Goal: Contribute content

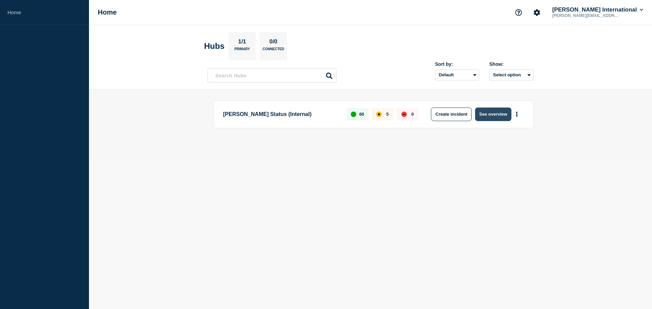
click at [484, 111] on button "See overview" at bounding box center [493, 115] width 36 height 14
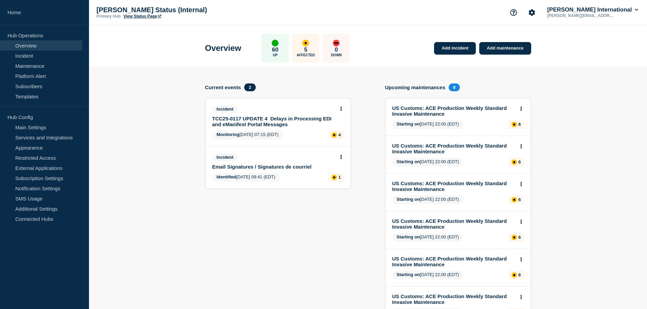
click at [253, 120] on link "TCC25-0117 UPDATE 4 Delays in Processing EDI and eManifest Portal Messages" at bounding box center [273, 122] width 123 height 12
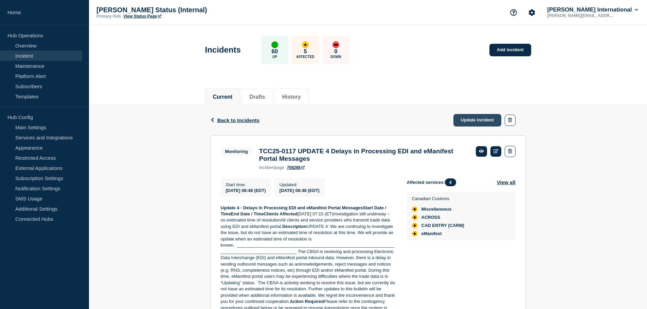
drag, startPoint x: 480, startPoint y: 120, endPoint x: 474, endPoint y: 118, distance: 5.8
click at [479, 120] on link "Update incident" at bounding box center [477, 120] width 48 height 13
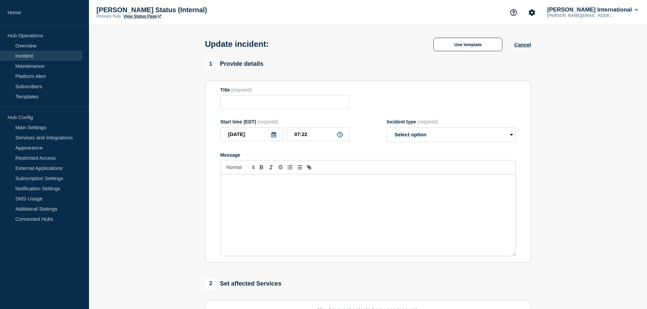
type input "TCC25-0117 UPDATE 4 Delays in Processing EDI and eManifest Portal Messages"
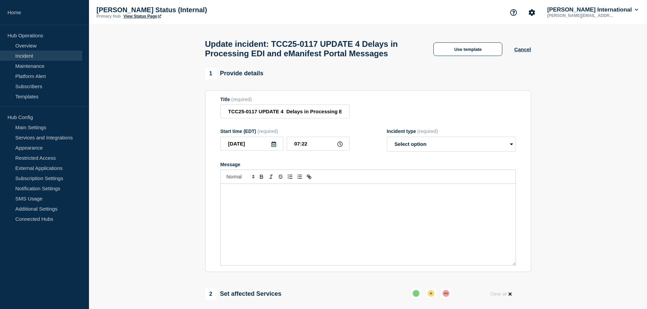
click at [274, 147] on icon at bounding box center [273, 144] width 5 height 5
click at [299, 201] on div "6" at bounding box center [298, 199] width 10 height 10
type input "2025-09-06"
drag, startPoint x: 309, startPoint y: 158, endPoint x: 287, endPoint y: 158, distance: 22.1
click at [287, 151] on input "07:22" at bounding box center [318, 144] width 63 height 14
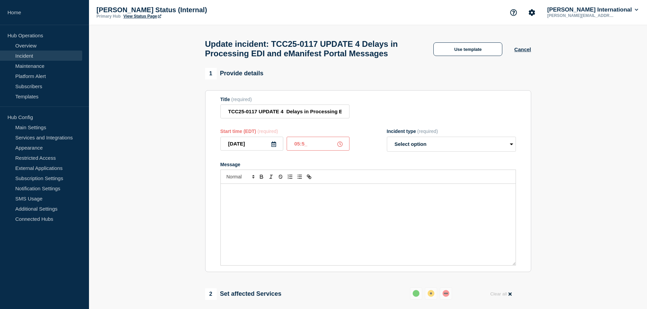
type input "05:50"
click at [438, 152] on select "Select option Investigating Identified Monitoring Resolved" at bounding box center [451, 144] width 129 height 15
select select "resolved"
click at [387, 151] on select "Select option Investigating Identified Monitoring Resolved" at bounding box center [451, 144] width 129 height 15
click at [250, 194] on p "Message" at bounding box center [368, 191] width 285 height 6
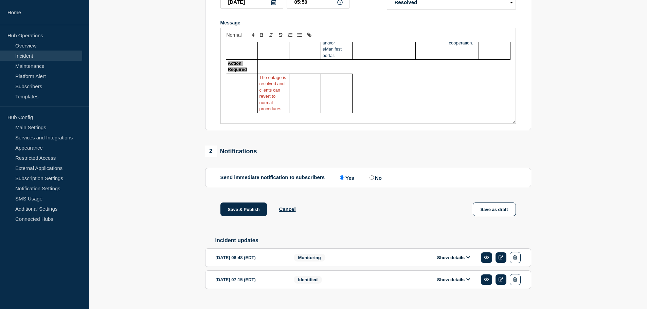
scroll to position [170, 0]
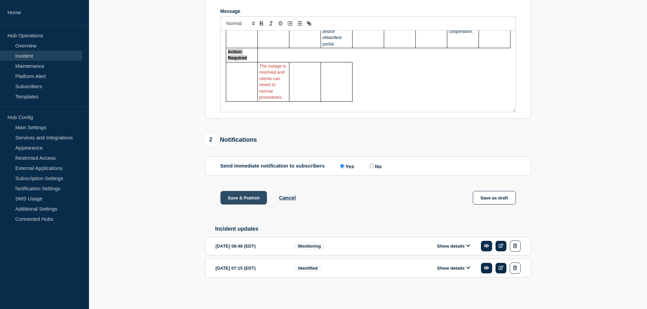
click at [246, 197] on button "Save & Publish" at bounding box center [243, 198] width 47 height 14
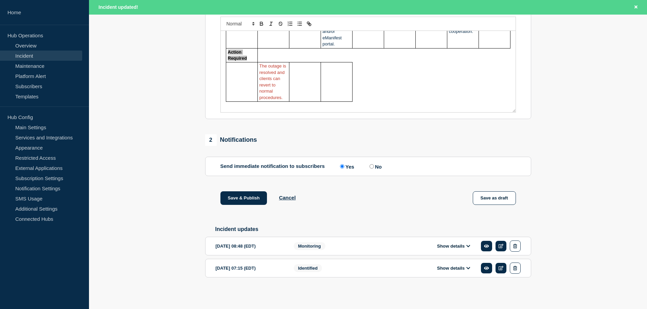
scroll to position [184, 0]
